Goal: Navigation & Orientation: Find specific page/section

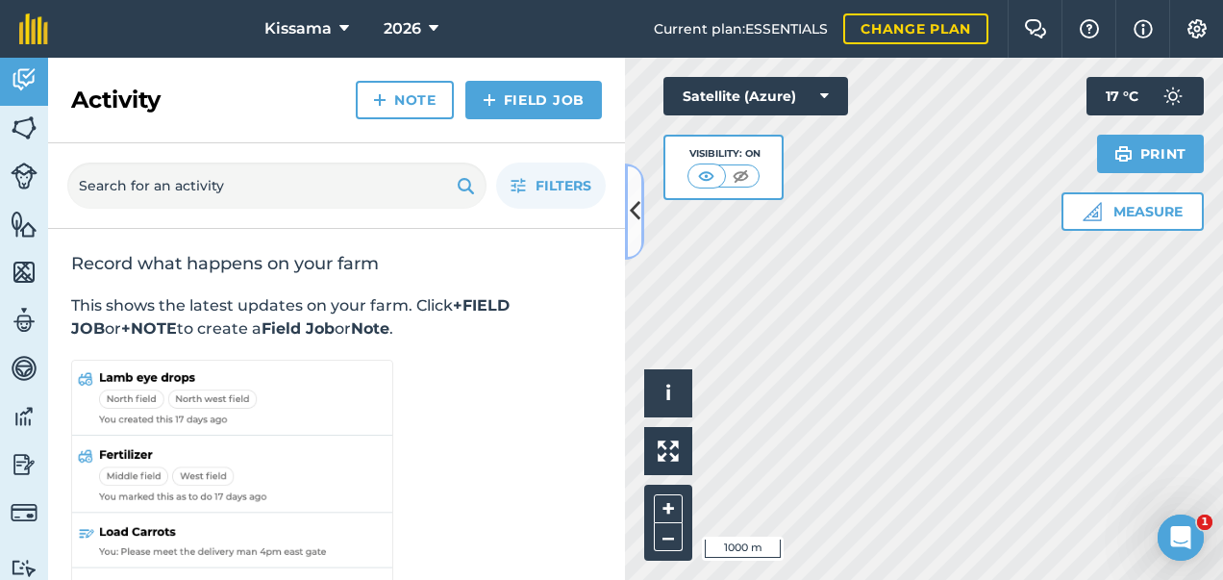
click at [631, 210] on icon at bounding box center [635, 211] width 11 height 34
